Goal: Navigation & Orientation: Find specific page/section

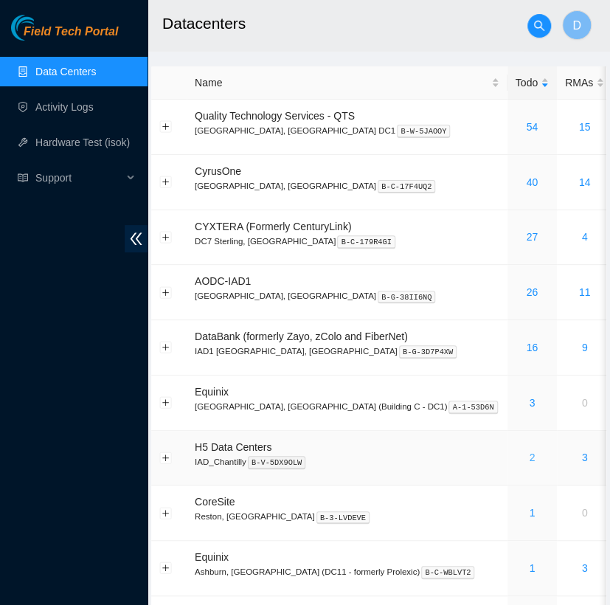
click at [529, 455] on link "2" at bounding box center [532, 458] width 6 height 12
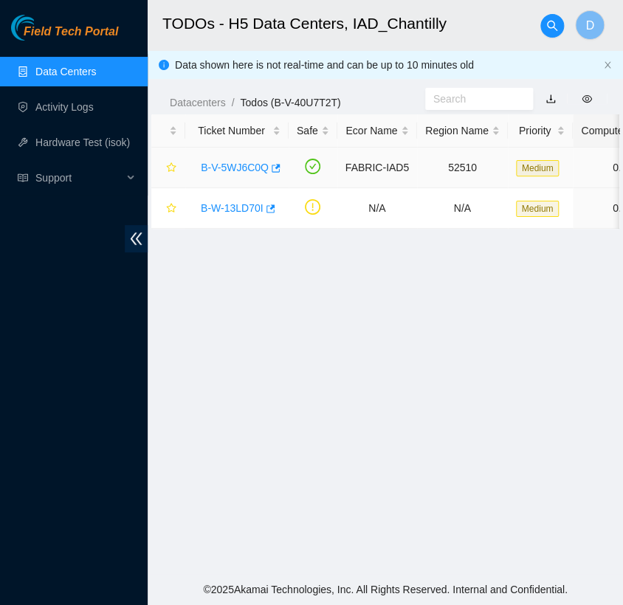
click at [235, 166] on link "B-V-5WJ6C0Q" at bounding box center [235, 168] width 68 height 12
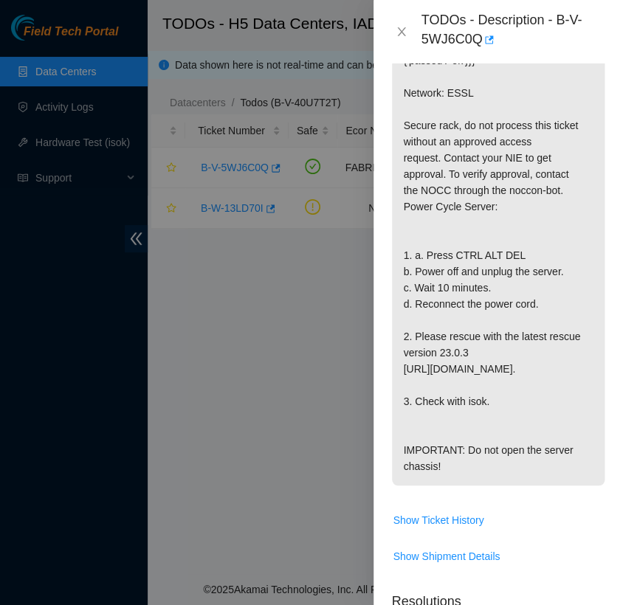
scroll to position [416, 0]
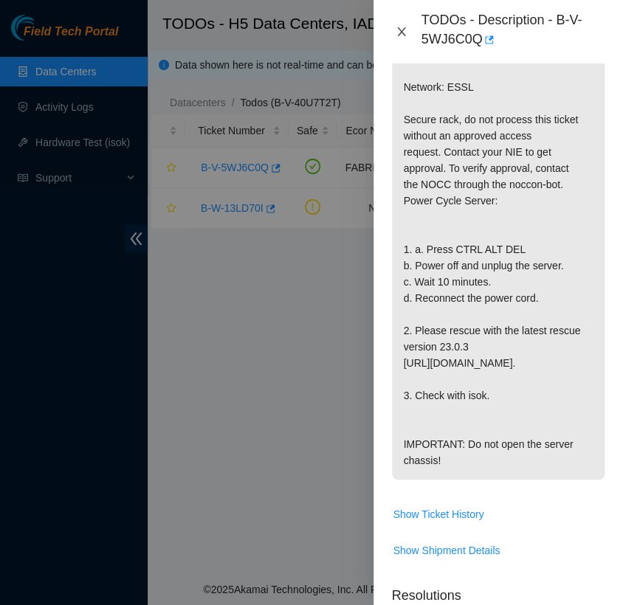
click at [396, 32] on icon "close" at bounding box center [402, 32] width 12 height 12
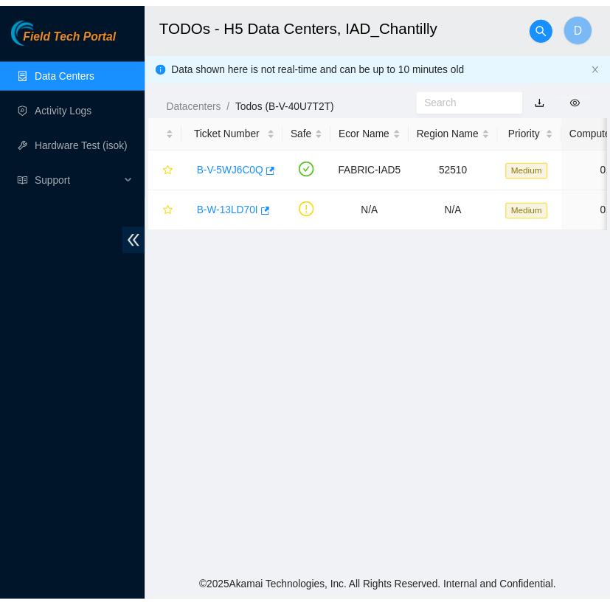
scroll to position [387, 0]
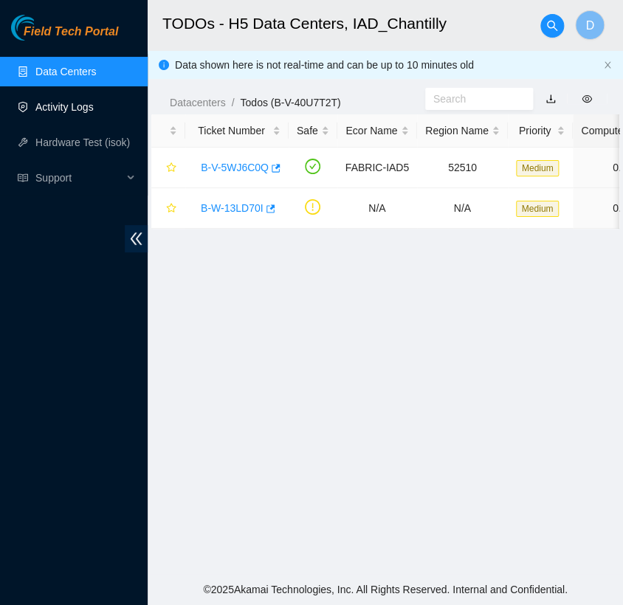
click at [94, 103] on link "Activity Logs" at bounding box center [64, 107] width 58 height 12
